Goal: Information Seeking & Learning: Learn about a topic

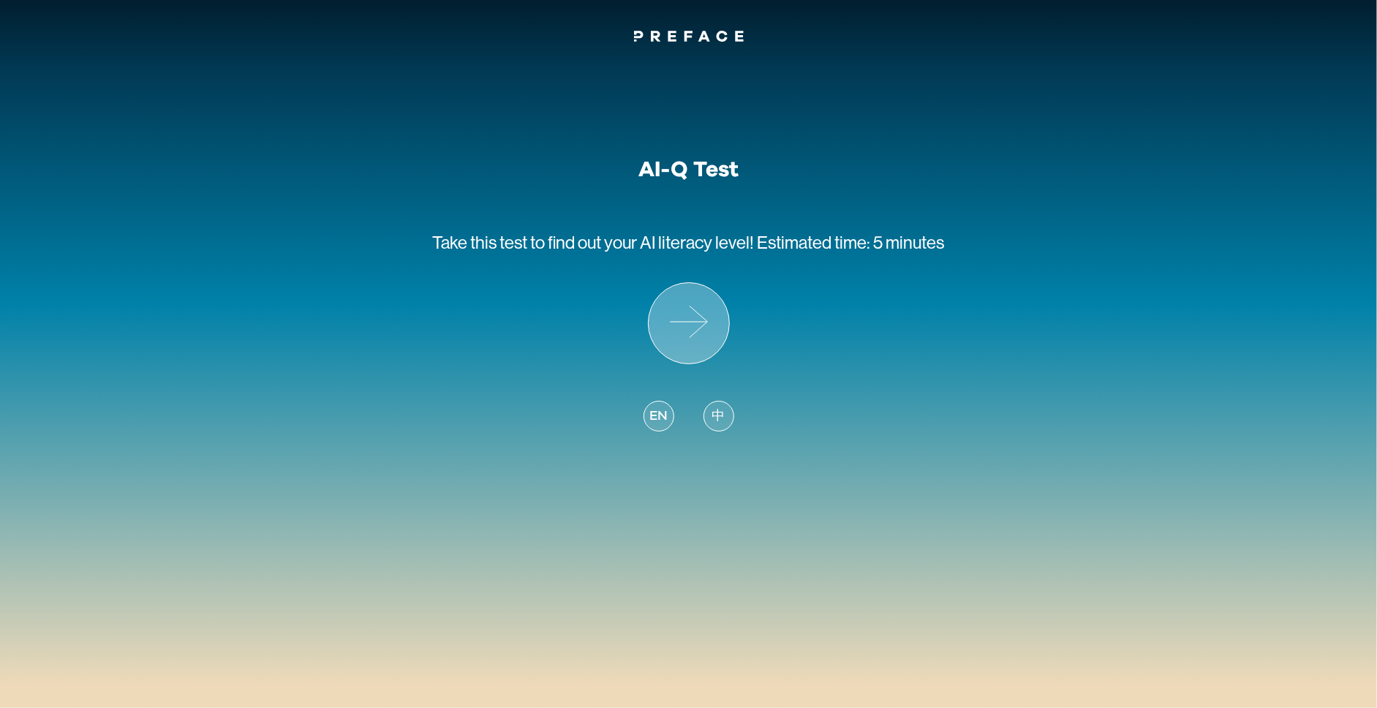
click at [691, 347] on icon at bounding box center [689, 323] width 80 height 80
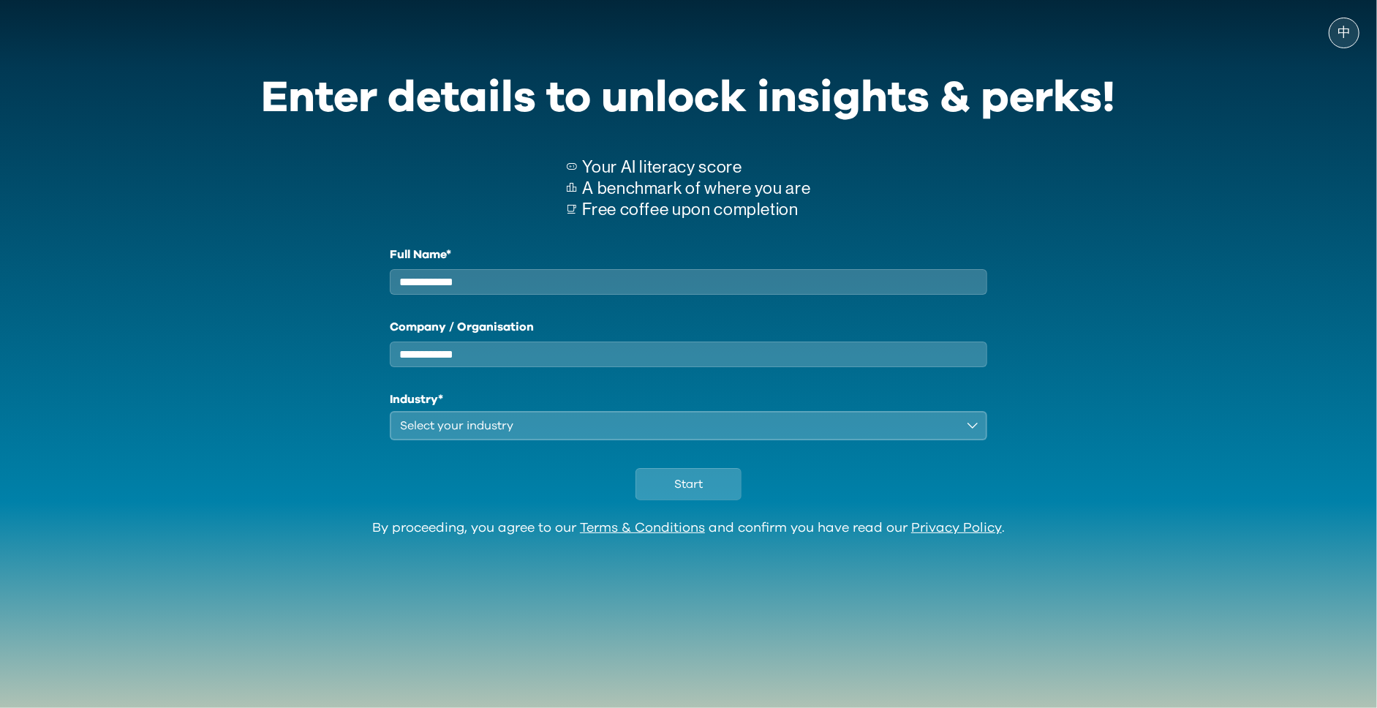
click at [654, 286] on input "Full Name*" at bounding box center [689, 282] width 598 height 26
type input "**********"
click at [617, 434] on div "Select your industry" at bounding box center [678, 426] width 557 height 18
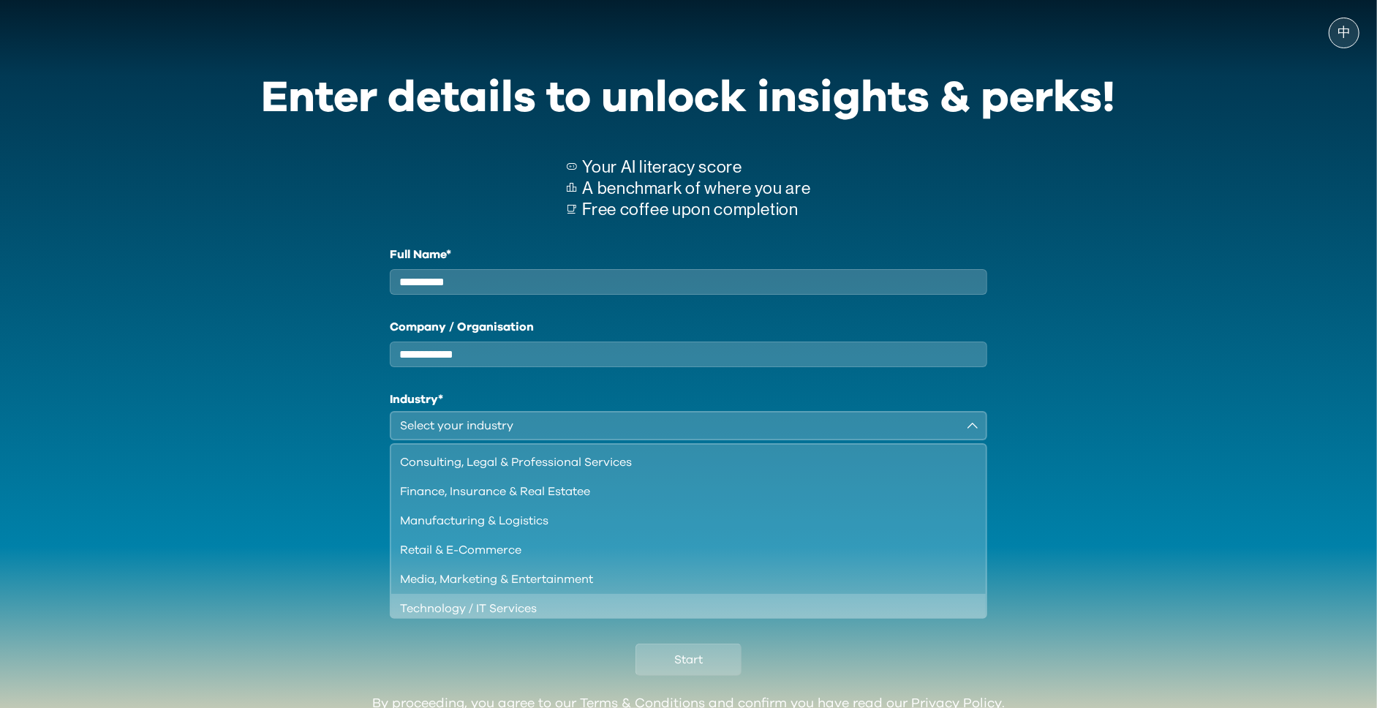
click at [479, 617] on div "Technology / IT Services" at bounding box center [680, 609] width 560 height 18
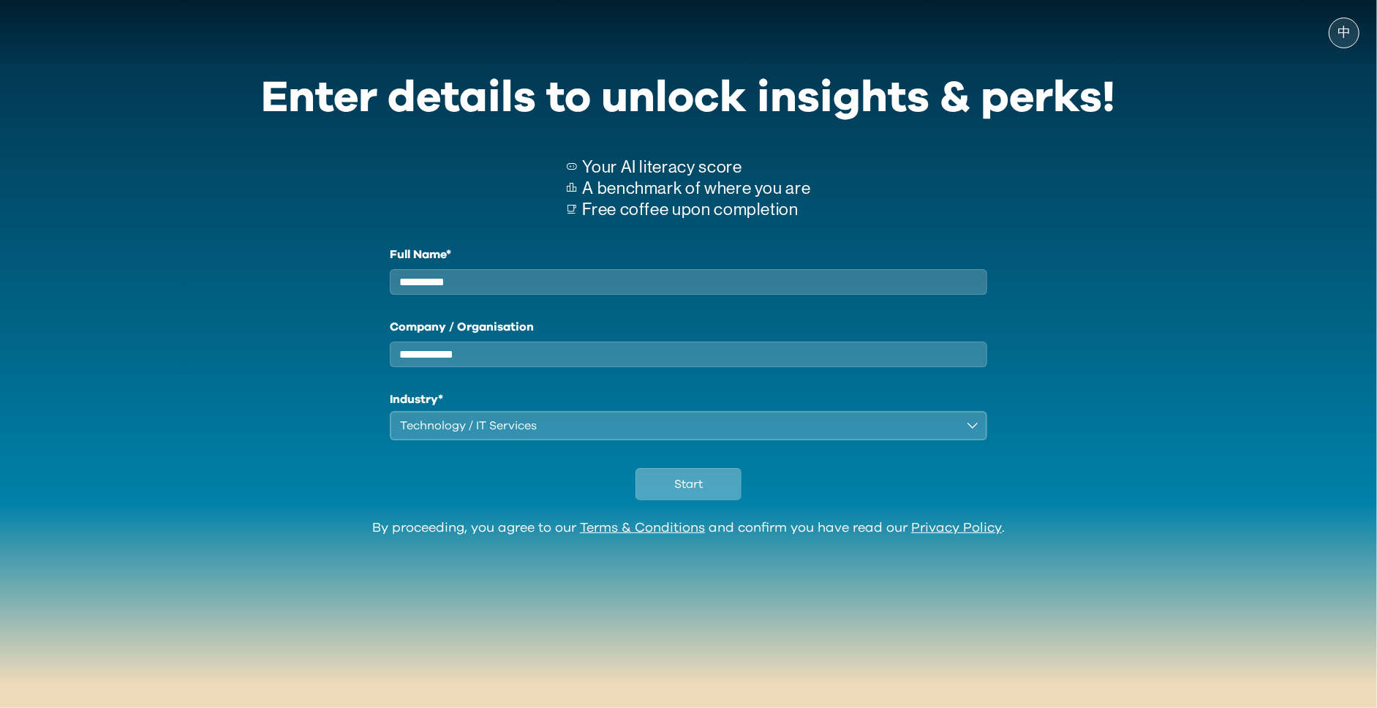
click at [695, 493] on span "Start" at bounding box center [688, 484] width 29 height 18
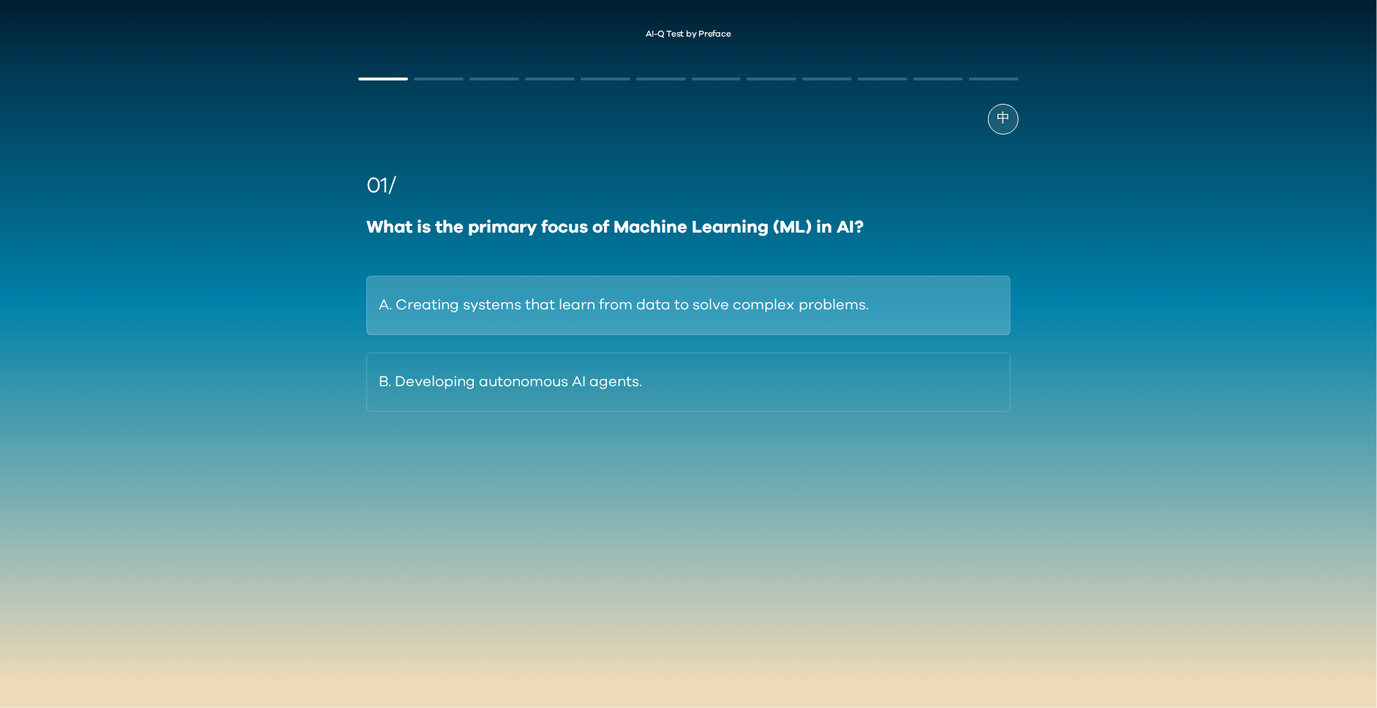
click at [788, 306] on button "A. Creating systems that learn from data to solve complex problems." at bounding box center [688, 305] width 644 height 59
click at [815, 305] on button "A. Generative AI creates content; Agentic AI executes goal-oriented actions." at bounding box center [688, 305] width 644 height 59
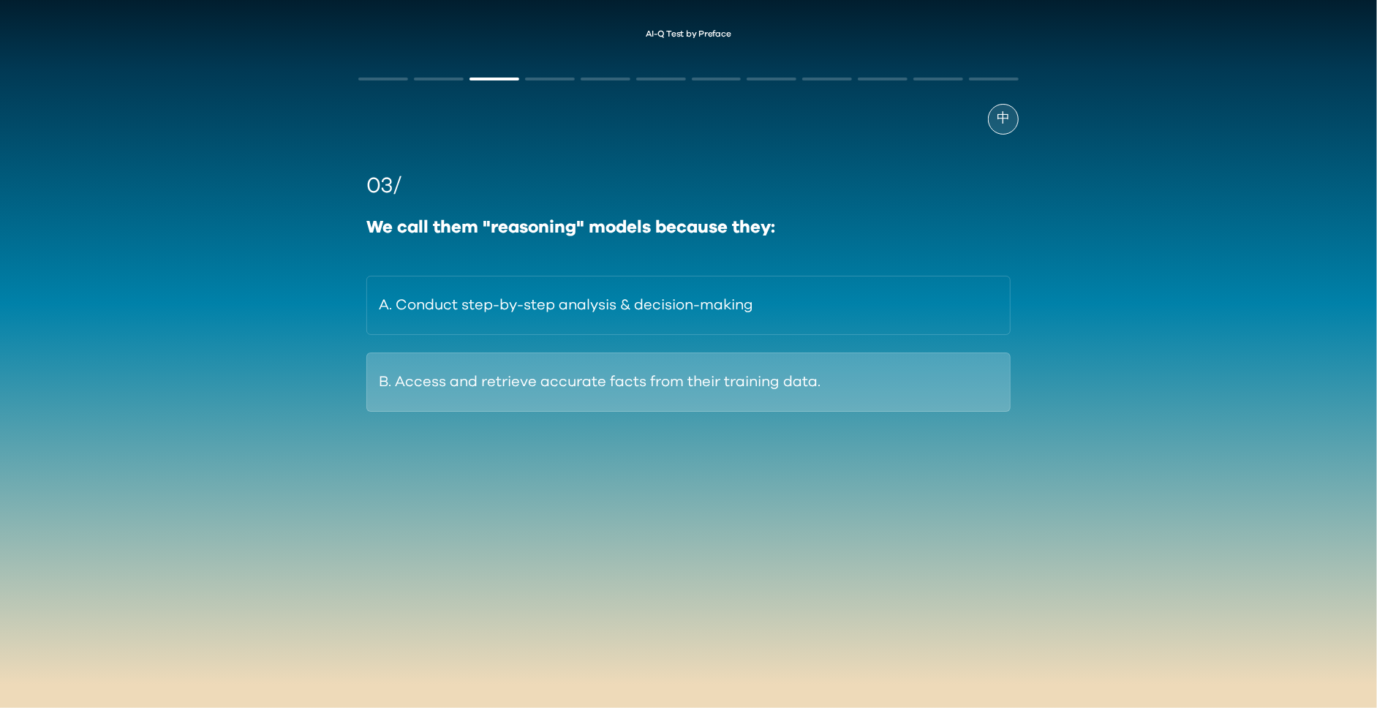
click at [763, 388] on button "B. Access and retrieve accurate facts from their training data." at bounding box center [688, 381] width 644 height 59
click at [701, 399] on button "B. To continuously provide new data for the AI to learn from." at bounding box center [688, 381] width 644 height 59
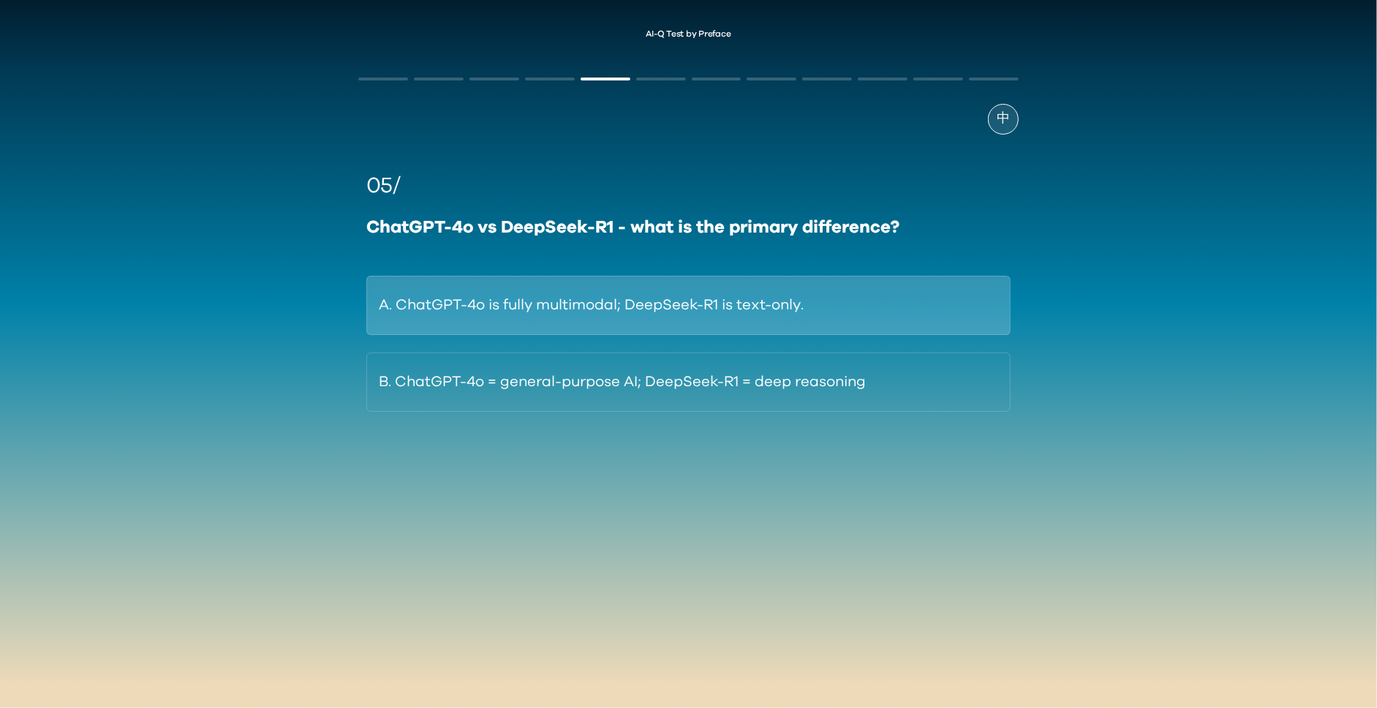
click at [697, 327] on button "A. ChatGPT-4o is fully multimodal; DeepSeek-R1 is text-only." at bounding box center [688, 305] width 644 height 59
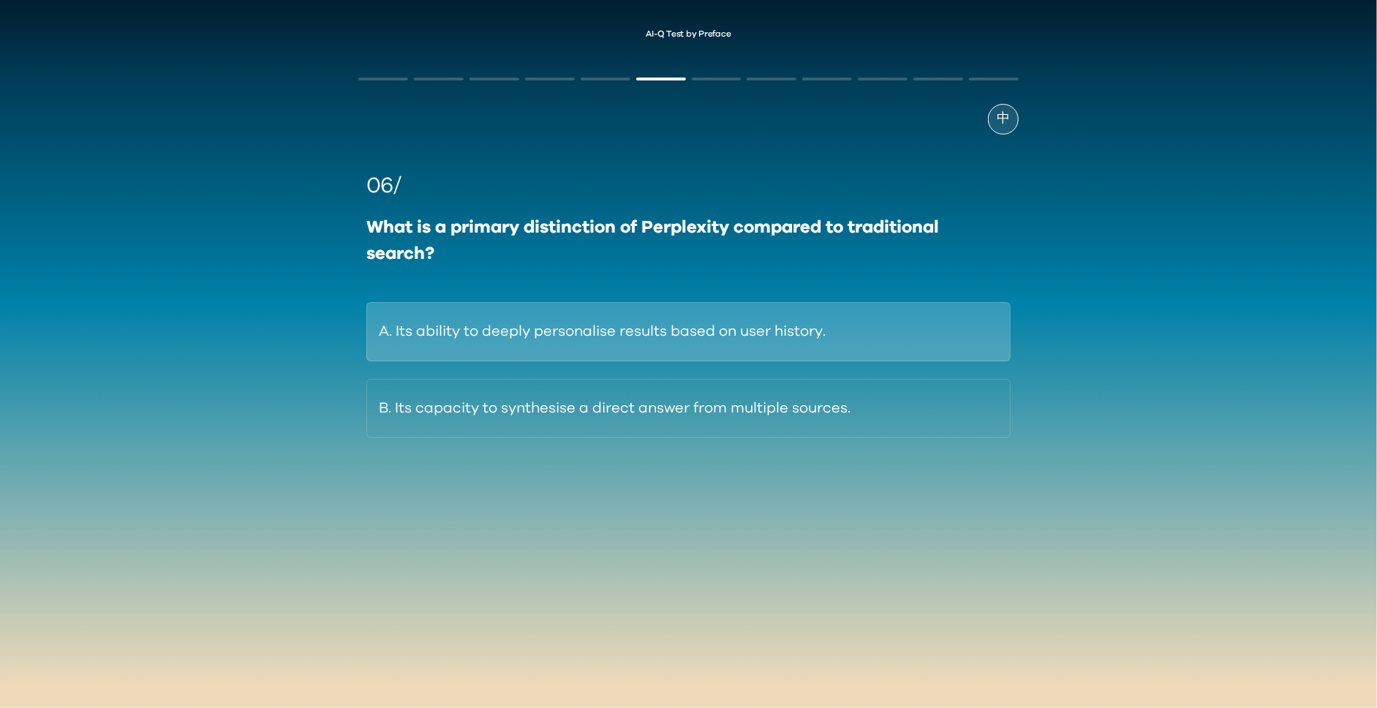
click at [745, 328] on button "A. Its ability to deeply personalise results based on user history." at bounding box center [688, 331] width 644 height 59
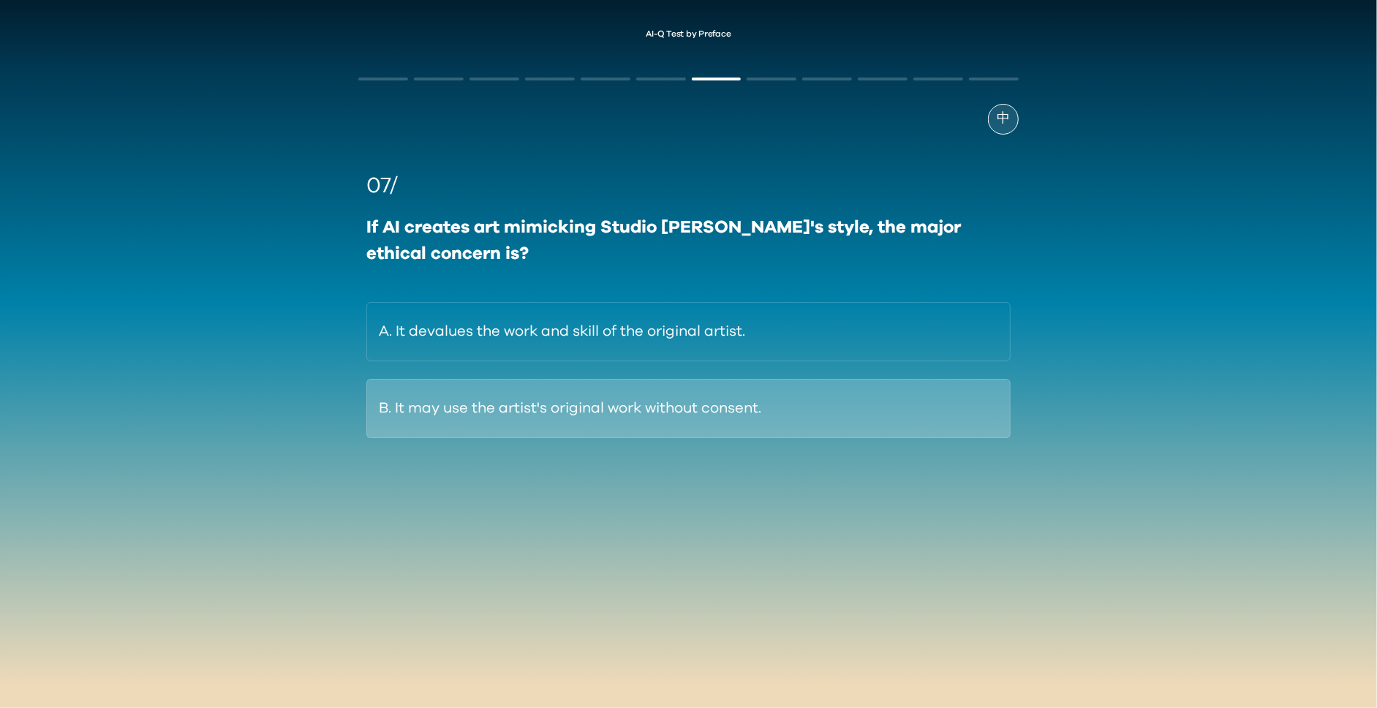
click at [685, 428] on button "B. It may use the artist's original work without consent." at bounding box center [688, 408] width 644 height 59
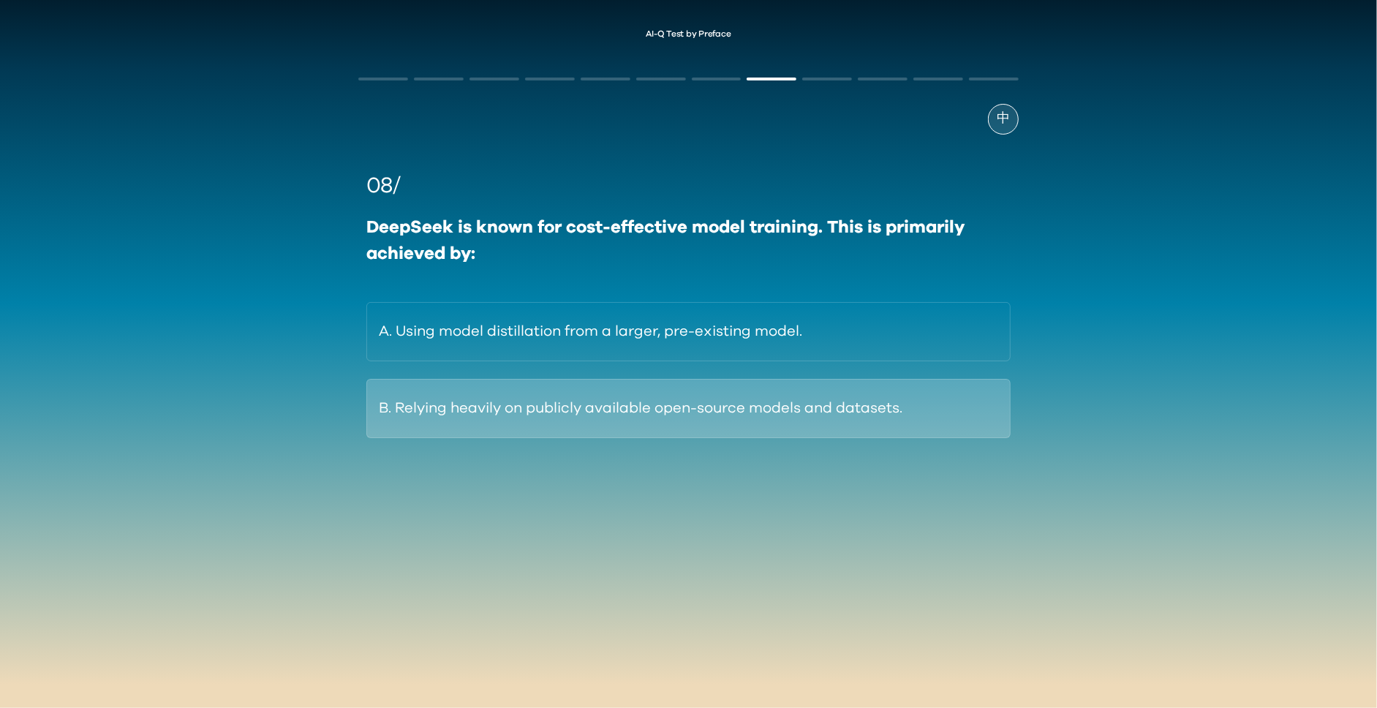
click at [722, 417] on button "B. Relying heavily on publicly available open-source models and datasets." at bounding box center [688, 408] width 644 height 59
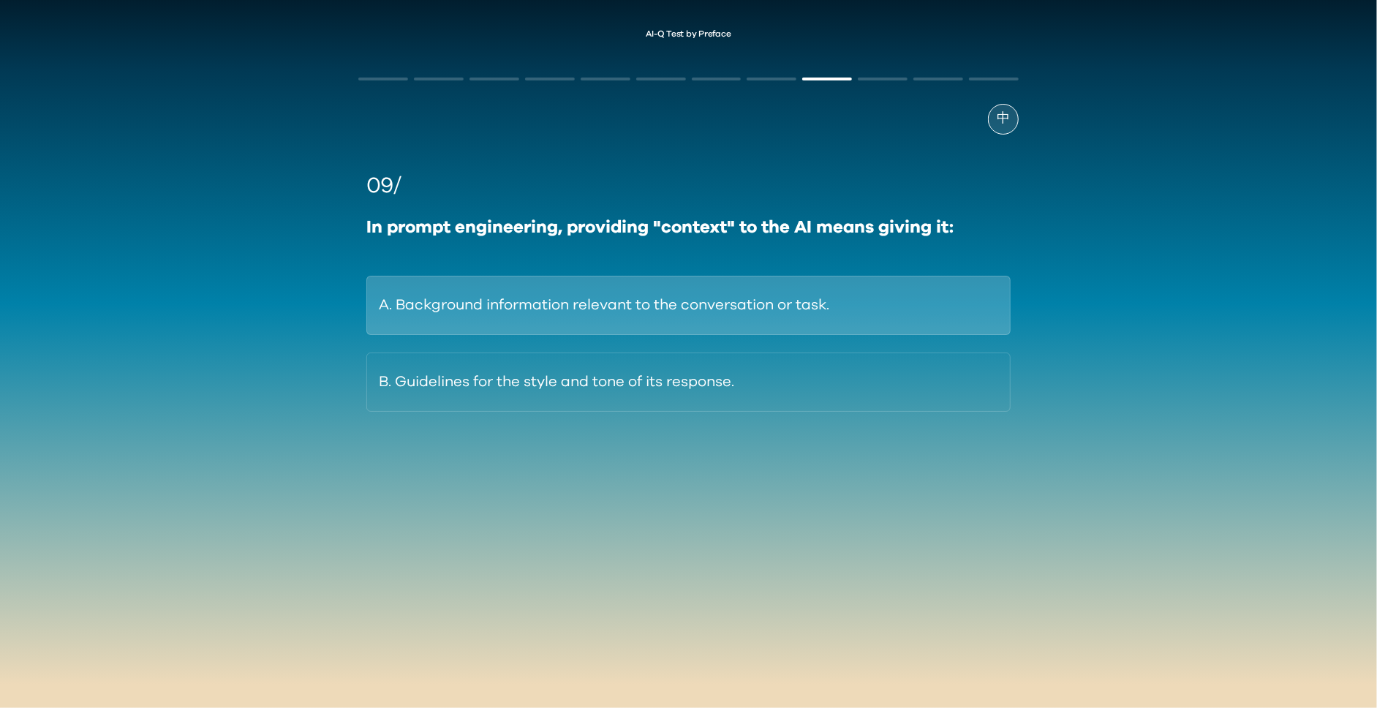
click at [818, 309] on button "A. Background information relevant to the conversation or task." at bounding box center [688, 305] width 644 height 59
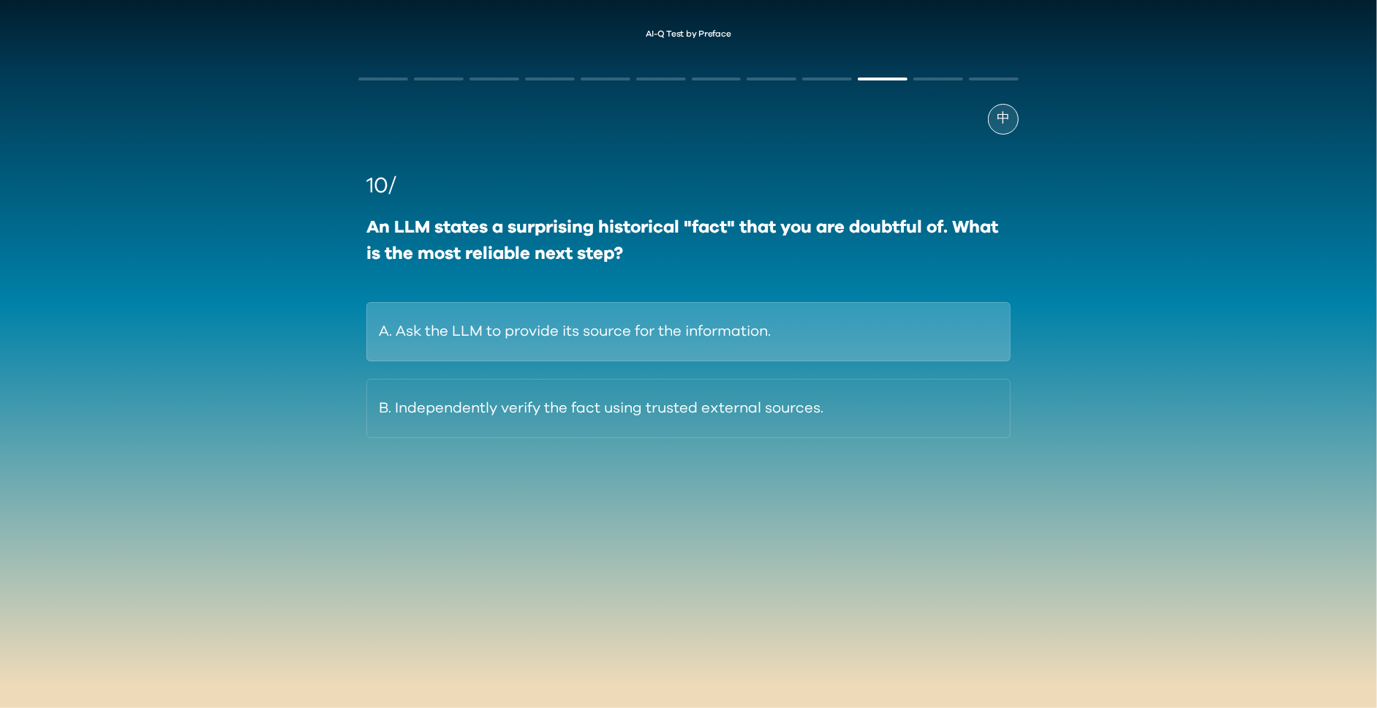
click at [763, 340] on button "A. Ask the LLM to provide its source for the information." at bounding box center [688, 331] width 644 height 59
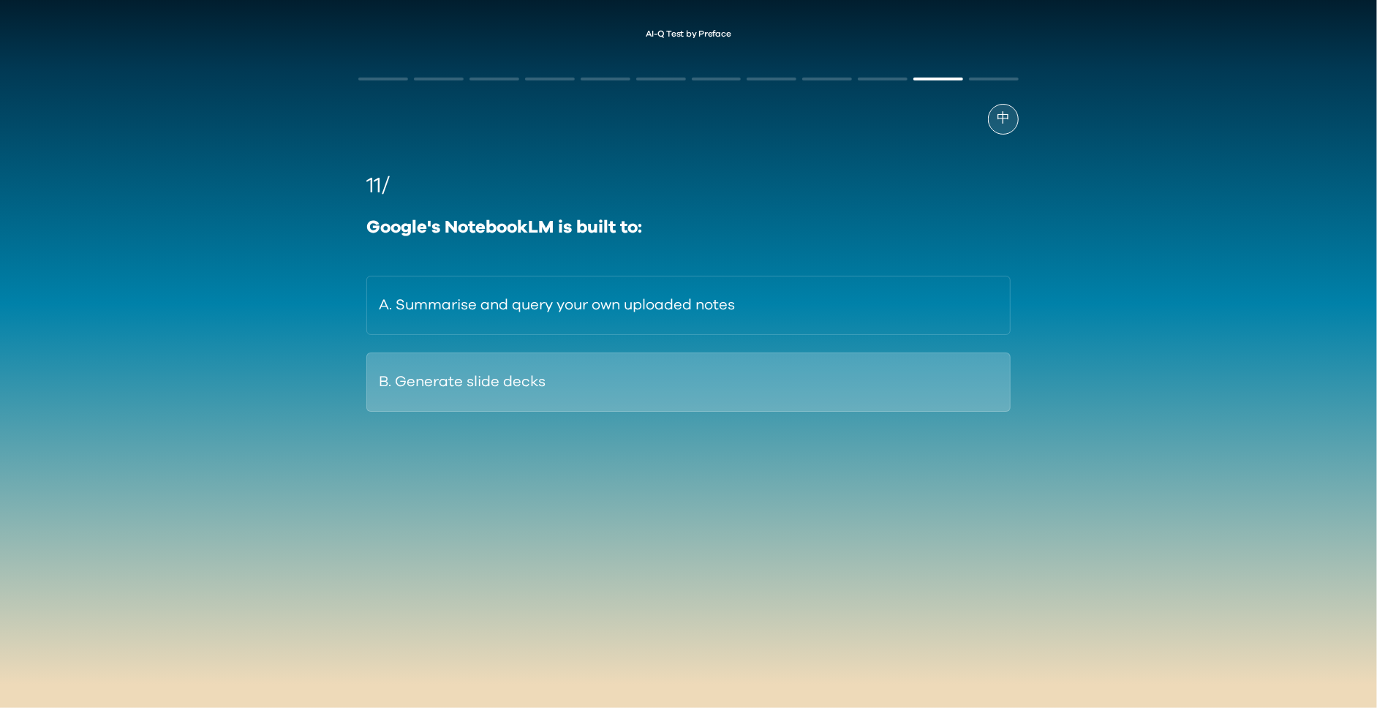
click at [724, 397] on button "B. Generate slide decks" at bounding box center [688, 381] width 644 height 59
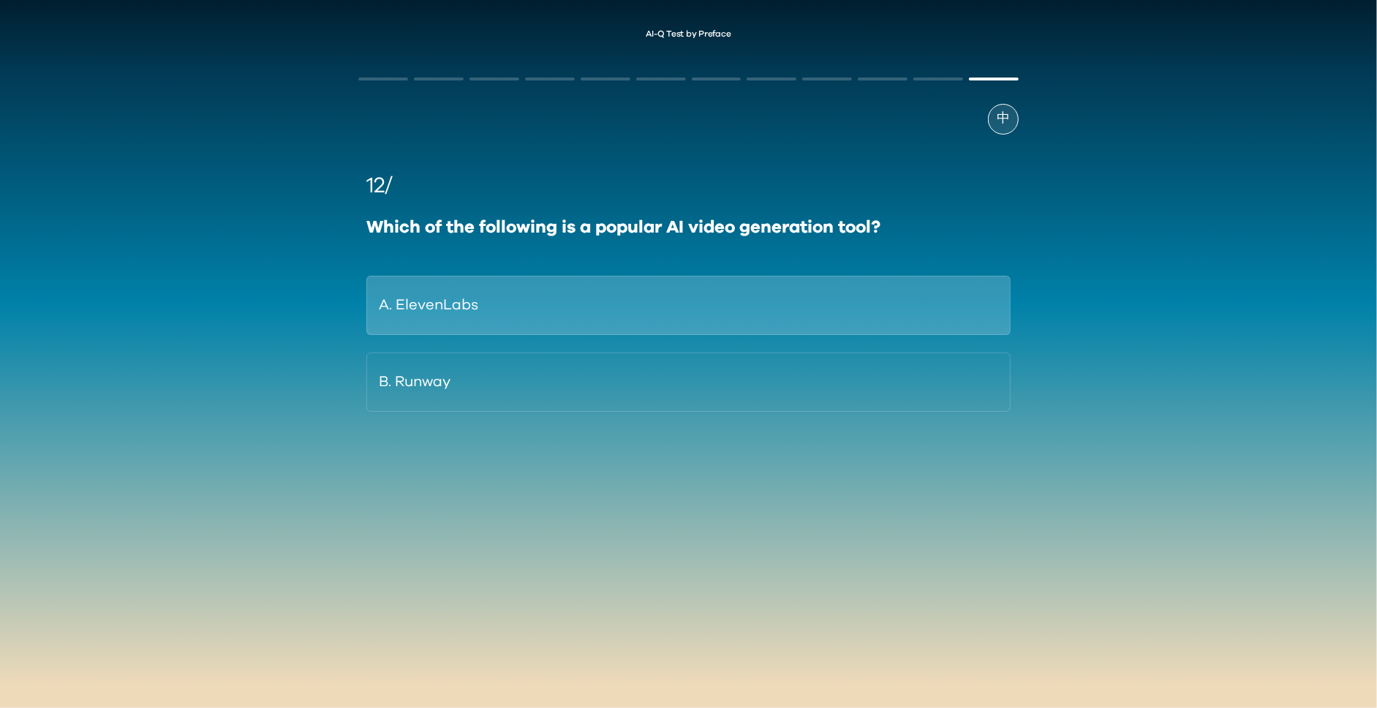
click at [768, 324] on button "A. ElevenLabs" at bounding box center [688, 305] width 644 height 59
